Goal: Task Accomplishment & Management: Manage account settings

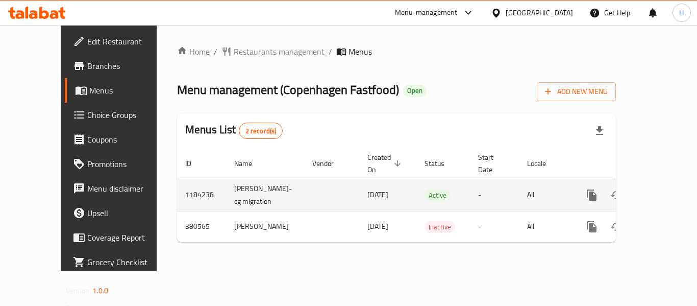
click at [662, 189] on icon "enhanced table" at bounding box center [666, 195] width 12 height 12
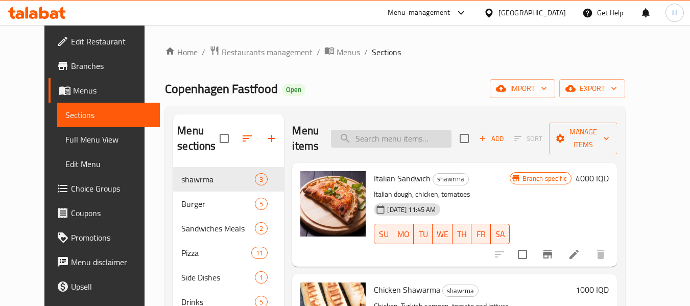
click at [392, 139] on input "search" at bounding box center [391, 139] width 120 height 18
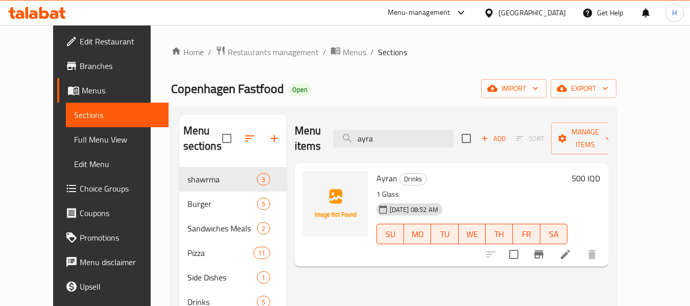
type input "ayra"
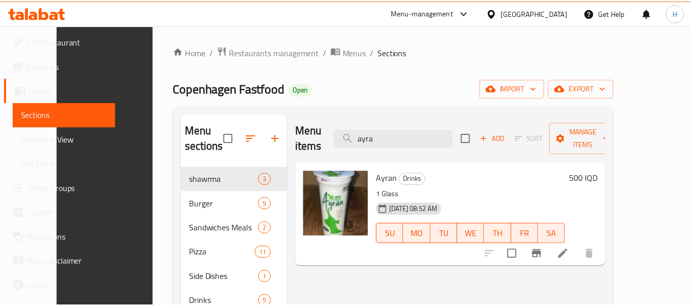
scroll to position [143, 0]
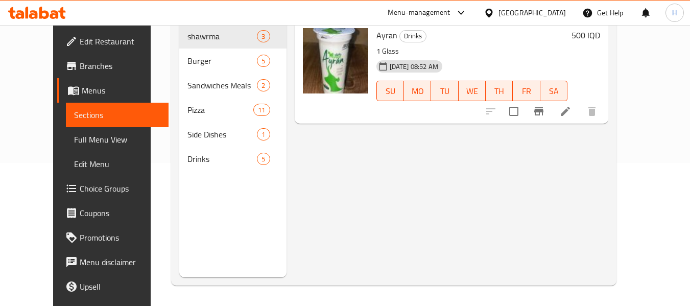
click at [498, 9] on div at bounding box center [491, 12] width 15 height 11
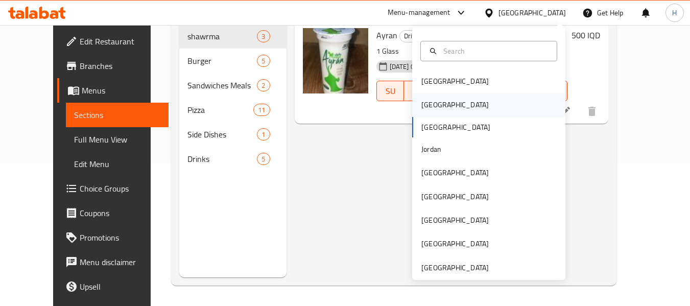
click at [439, 97] on div "[GEOGRAPHIC_DATA]" at bounding box center [455, 104] width 84 height 23
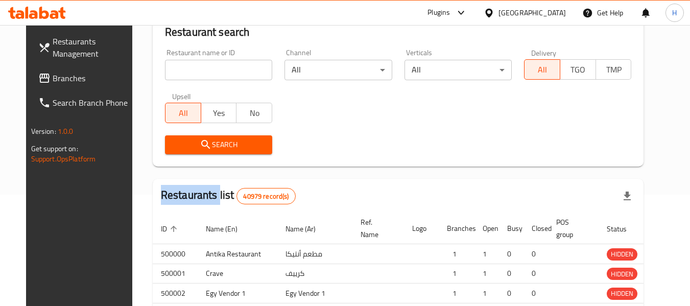
scroll to position [143, 0]
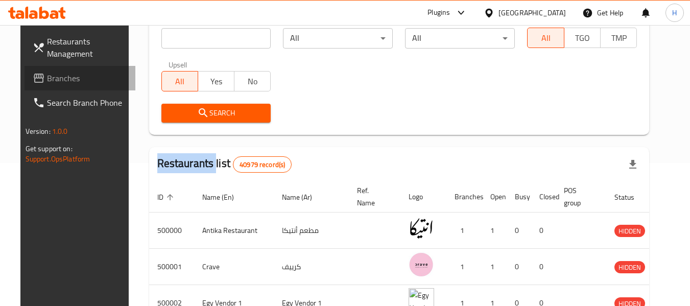
click at [73, 81] on span "Branches" at bounding box center [87, 78] width 81 height 12
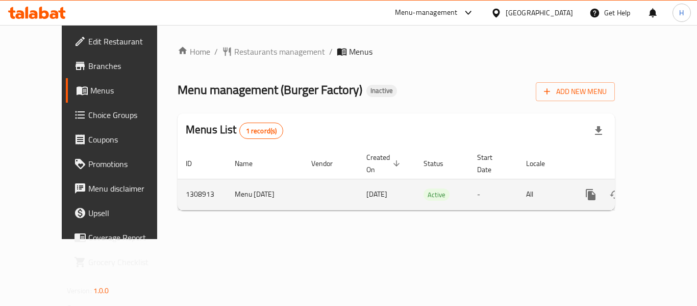
click at [664, 184] on link "enhanced table" at bounding box center [665, 194] width 25 height 25
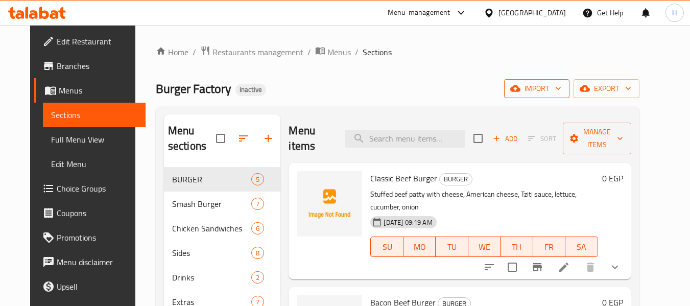
click at [561, 89] on span "import" at bounding box center [536, 88] width 49 height 13
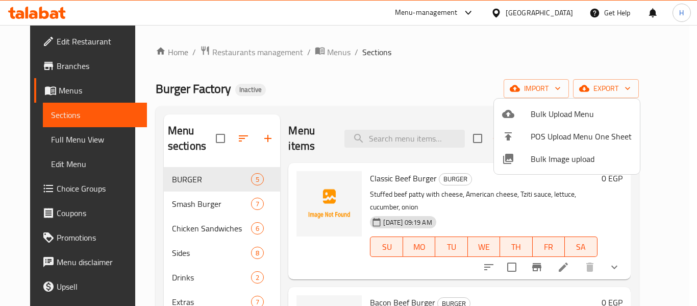
click at [549, 163] on span "Bulk Image upload" at bounding box center [581, 159] width 101 height 12
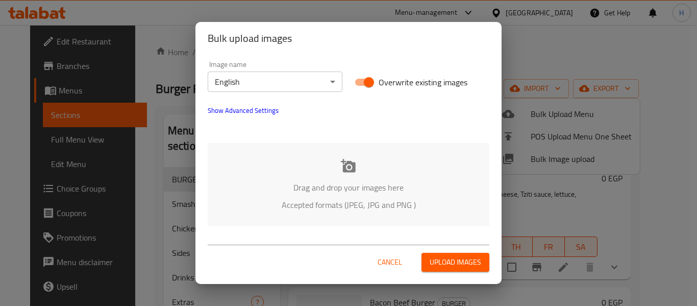
click at [268, 168] on div "Drag and drop your images here Accepted formats (JPEG, JPG and PNG )" at bounding box center [349, 184] width 282 height 83
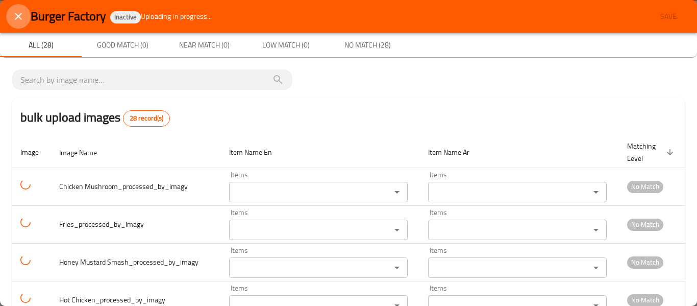
click at [17, 11] on icon "close" at bounding box center [18, 16] width 12 height 12
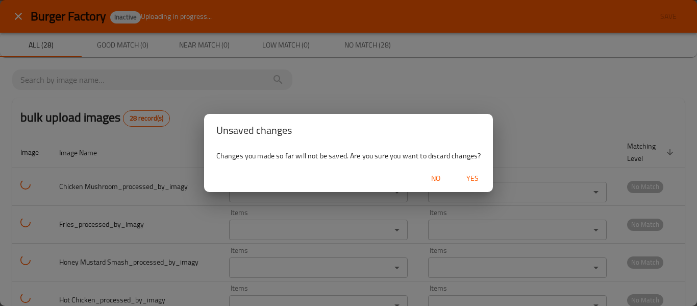
click at [474, 175] on span "Yes" at bounding box center [473, 178] width 25 height 13
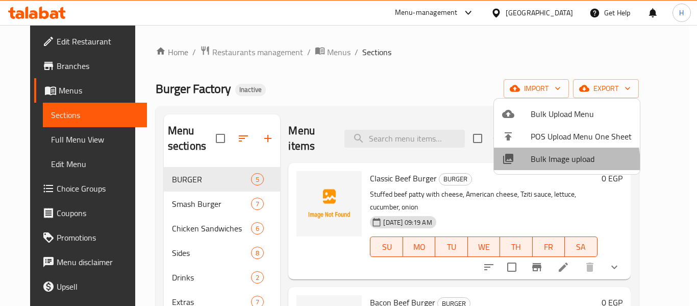
click at [526, 165] on li "Bulk Image upload" at bounding box center [567, 159] width 146 height 22
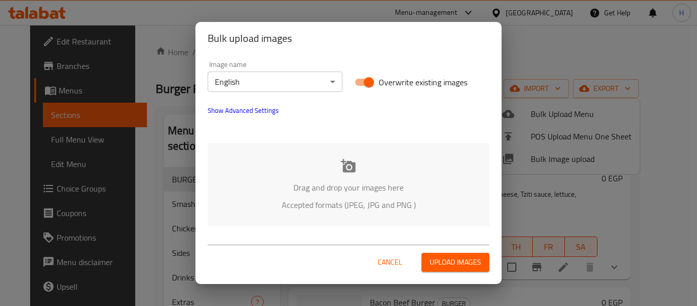
click at [280, 171] on div "Drag and drop your images here Accepted formats (JPEG, JPG and PNG )" at bounding box center [349, 184] width 282 height 83
click at [258, 114] on span "Show Advanced Settings" at bounding box center [243, 110] width 71 height 12
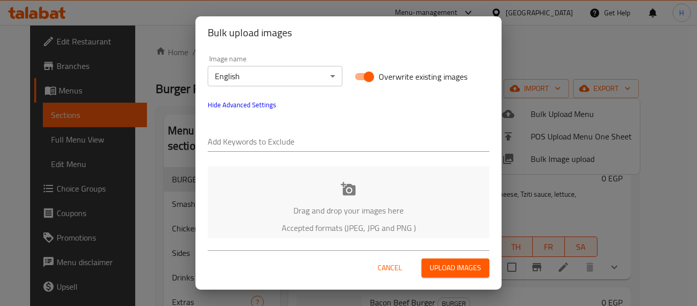
click at [419, 151] on div at bounding box center [349, 142] width 282 height 20
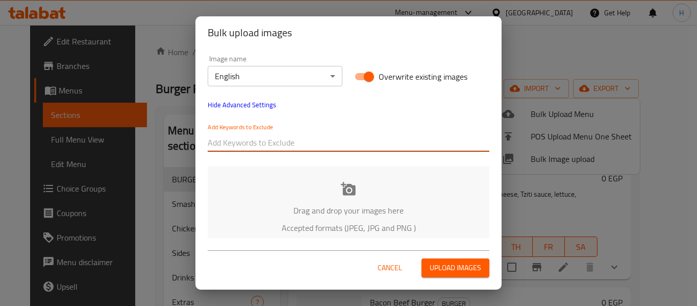
paste input "776106"
type input "776106"
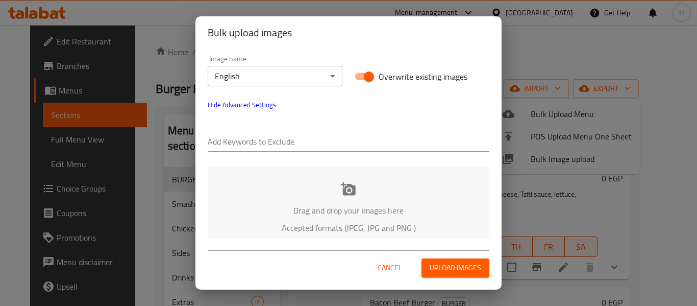
drag, startPoint x: 400, startPoint y: 140, endPoint x: 388, endPoint y: 146, distance: 13.0
click at [400, 140] on input "text" at bounding box center [349, 142] width 282 height 16
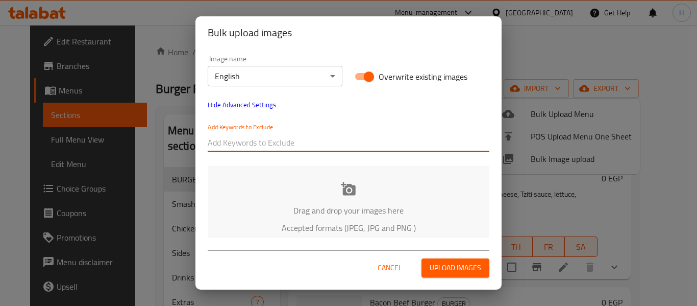
paste input "Chicken Mushroom_processed_by_imagy"
drag, startPoint x: 273, startPoint y: 141, endPoint x: 133, endPoint y: 132, distance: 140.7
click at [135, 132] on div "Bulk upload images Image name English ​ Overwrite existing images Hide Advanced…" at bounding box center [348, 153] width 697 height 306
type input "_processed_by_imagy"
click at [391, 222] on p "Accepted formats (JPEG, JPG and PNG )" at bounding box center [348, 228] width 251 height 12
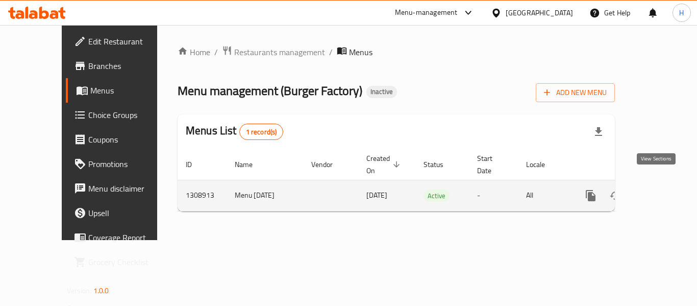
click at [659, 189] on icon "enhanced table" at bounding box center [665, 195] width 12 height 12
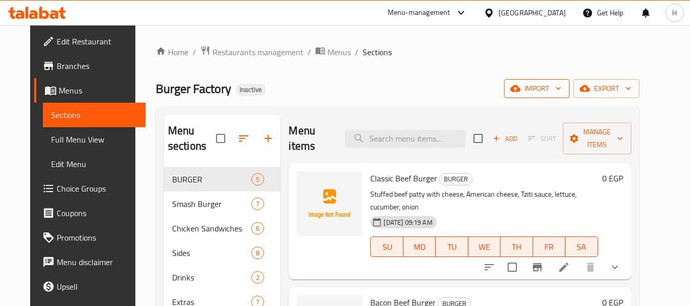
click at [552, 84] on span "import" at bounding box center [536, 88] width 49 height 13
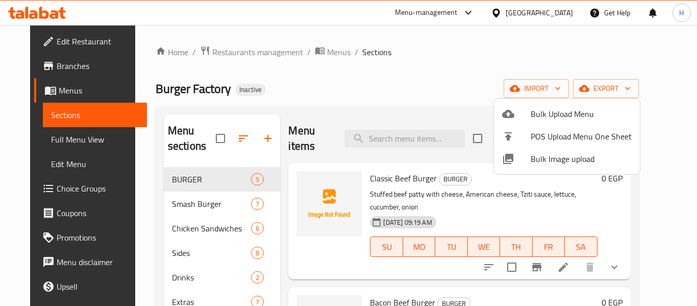
click at [528, 160] on div at bounding box center [516, 159] width 29 height 12
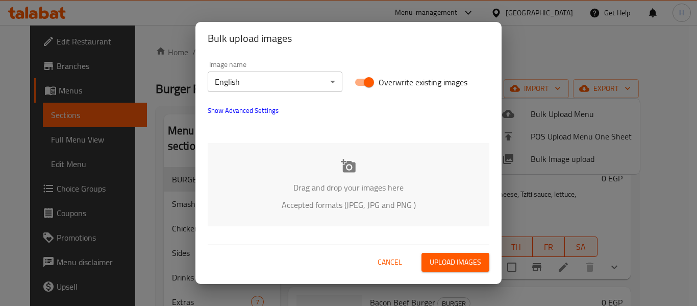
click at [239, 114] on span "Show Advanced Settings" at bounding box center [243, 110] width 71 height 12
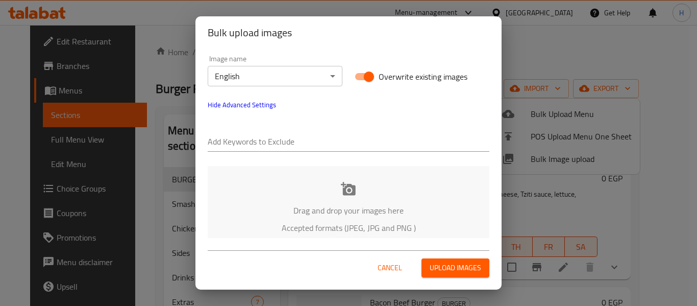
drag, startPoint x: 247, startPoint y: 132, endPoint x: 246, endPoint y: 145, distance: 12.8
click at [246, 142] on div at bounding box center [349, 142] width 282 height 20
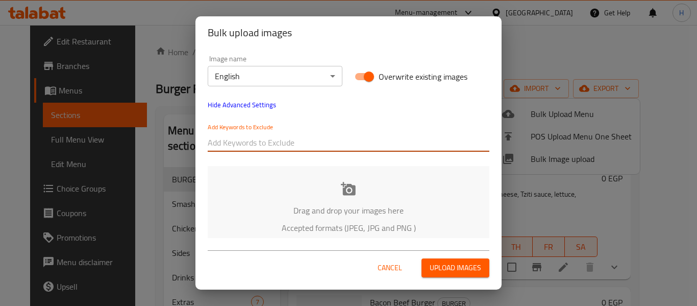
drag, startPoint x: 246, startPoint y: 147, endPoint x: 251, endPoint y: 147, distance: 5.6
click at [247, 148] on input "text" at bounding box center [349, 142] width 282 height 16
paste input "Chicken Mushroom_processed_by_imagy"
type input "Chicken Mushroom_processed_by_imagy"
click at [156, 143] on div "Bulk upload images Image name English ​ Overwrite existing images Hide Advanced…" at bounding box center [348, 153] width 697 height 306
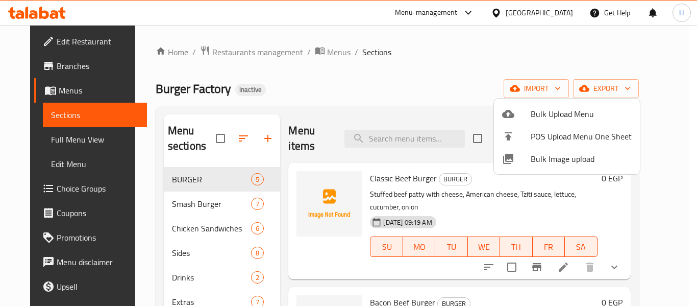
click at [567, 162] on span "Bulk Image upload" at bounding box center [581, 159] width 101 height 12
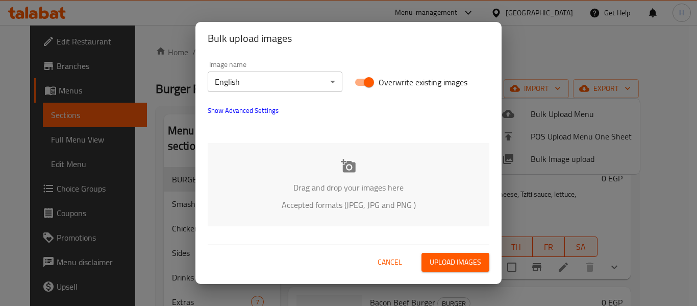
click at [251, 112] on span "Show Advanced Settings" at bounding box center [243, 110] width 71 height 12
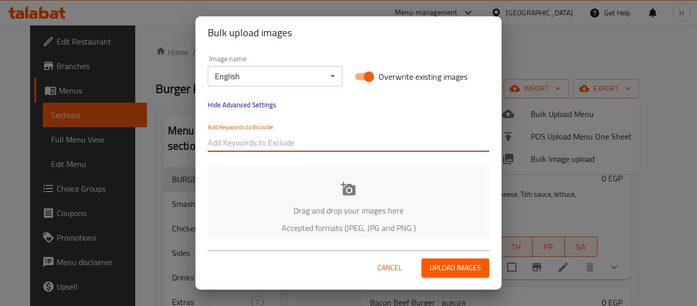
drag, startPoint x: 242, startPoint y: 141, endPoint x: 246, endPoint y: 135, distance: 6.9
click at [242, 141] on input "text" at bounding box center [349, 142] width 282 height 16
click at [244, 137] on input "text" at bounding box center [349, 142] width 282 height 16
paste input "Chicken Mushroom_processed_by_imagy"
click at [272, 143] on input "Chicken Mushroom_processed_by_imagy" at bounding box center [349, 142] width 282 height 16
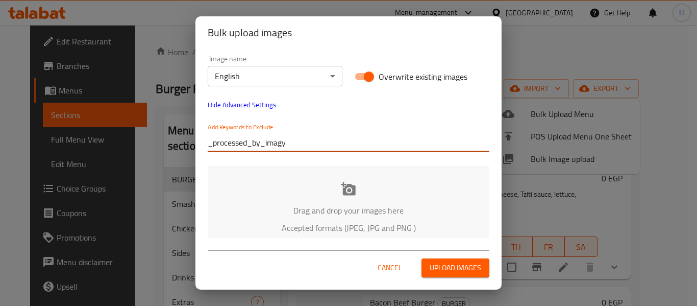
type input "_processed_by_imagy"
click at [289, 216] on p "Drag and drop your images here" at bounding box center [348, 210] width 251 height 12
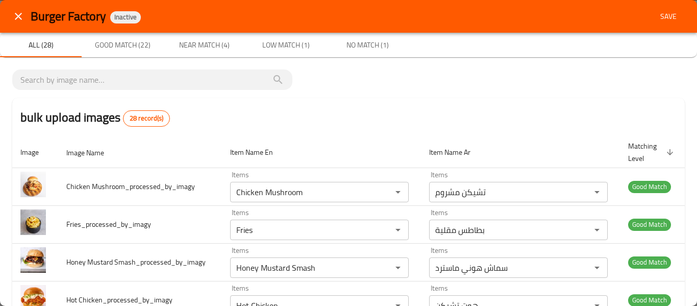
click at [671, 10] on span "Save" at bounding box center [669, 16] width 25 height 13
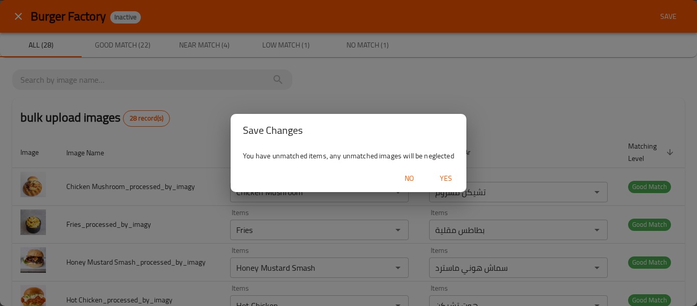
click at [438, 175] on span "Yes" at bounding box center [446, 178] width 25 height 13
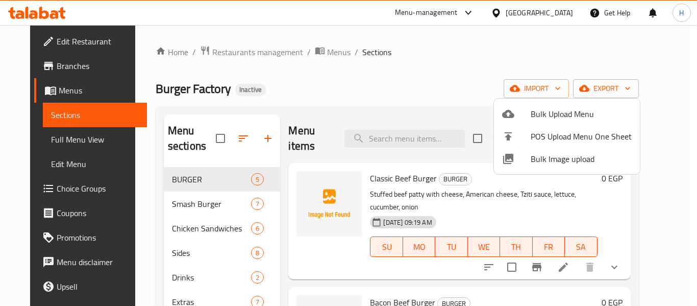
click at [61, 135] on div at bounding box center [348, 153] width 697 height 306
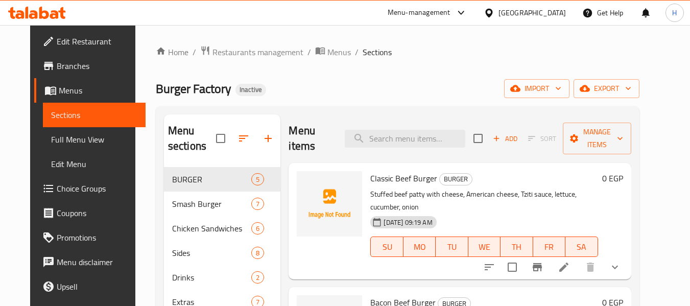
click at [61, 135] on span "Full Menu View" at bounding box center [94, 139] width 86 height 12
click at [61, 136] on span "Full Menu View" at bounding box center [94, 139] width 86 height 12
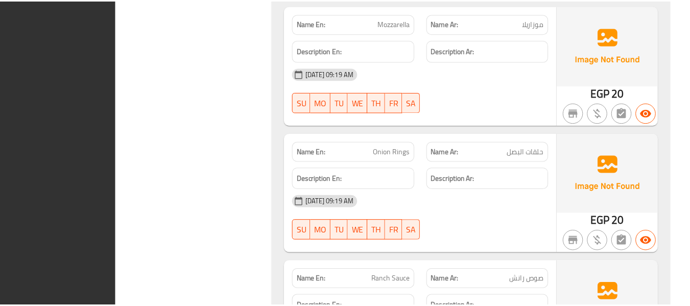
scroll to position [6176, 0]
